Goal: Information Seeking & Learning: Learn about a topic

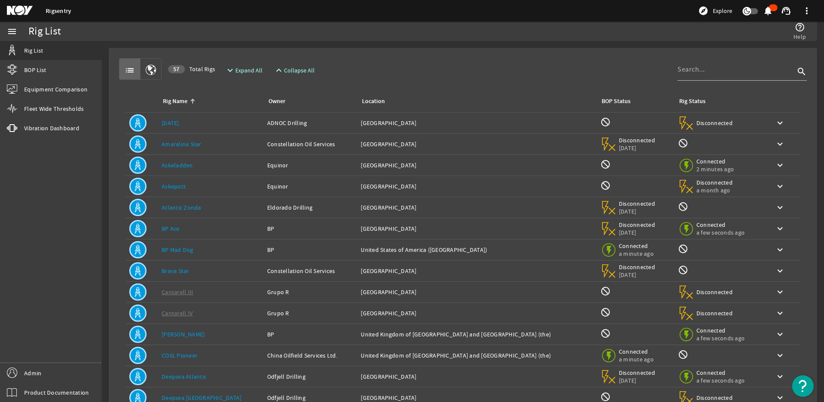
click at [267, 123] on div "Owner: ADNOC Drilling" at bounding box center [310, 122] width 87 height 9
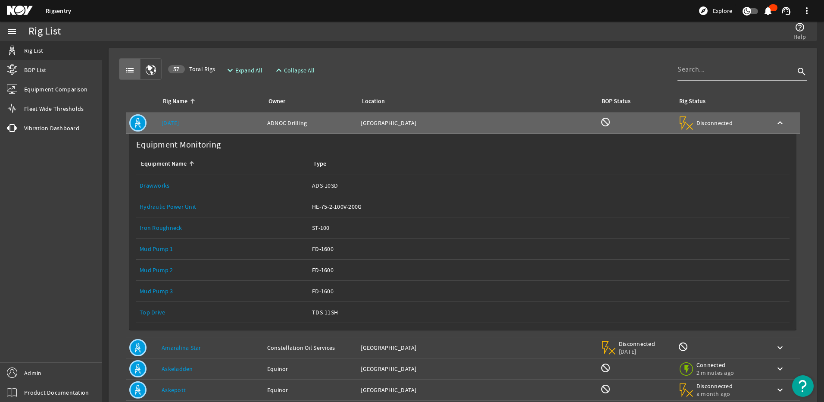
click at [151, 309] on link "Top Drive" at bounding box center [152, 312] width 25 height 8
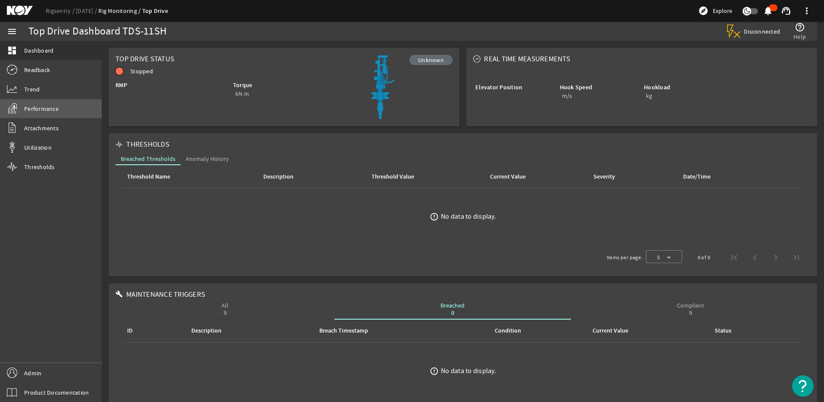
click at [51, 114] on link "Performance" at bounding box center [51, 108] width 102 height 19
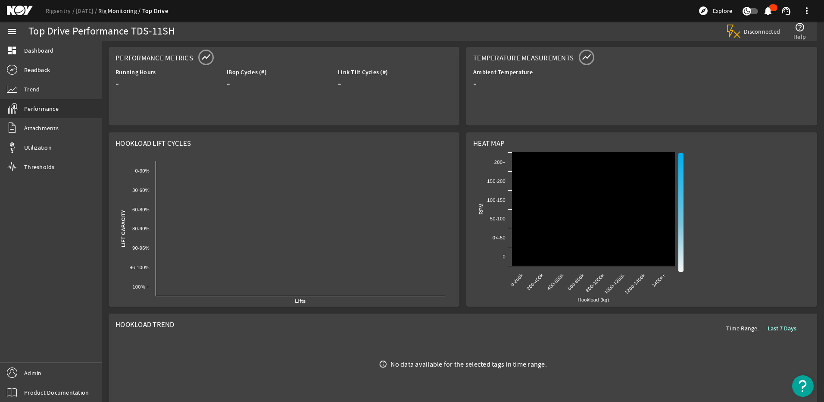
scroll to position [98, 0]
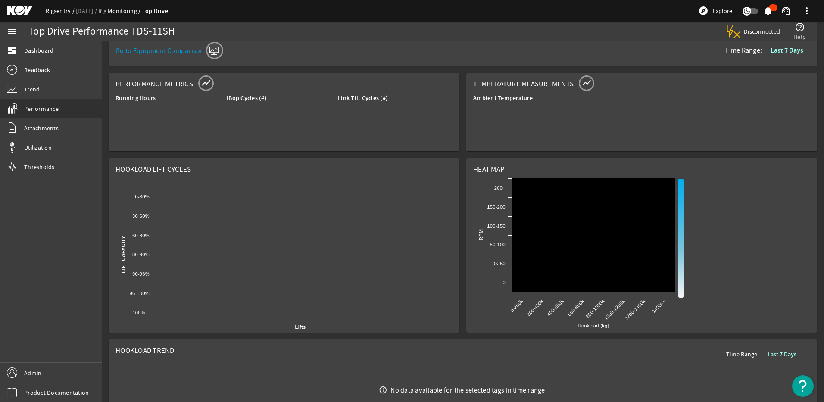
click at [53, 13] on link "Rigsentry" at bounding box center [61, 11] width 30 height 8
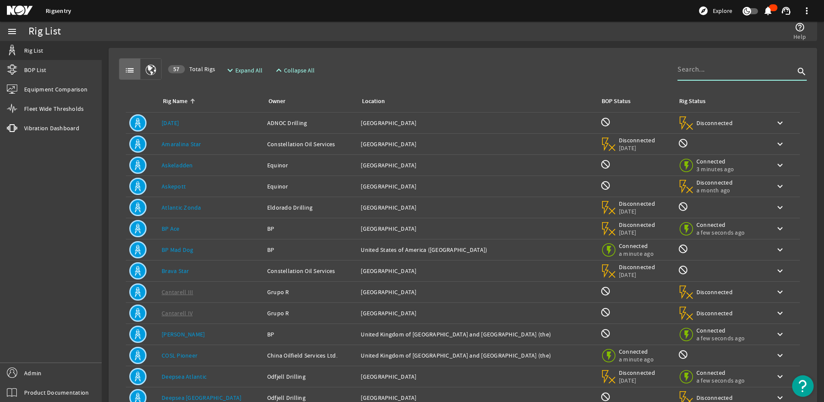
click at [727, 64] on input at bounding box center [735, 69] width 117 height 10
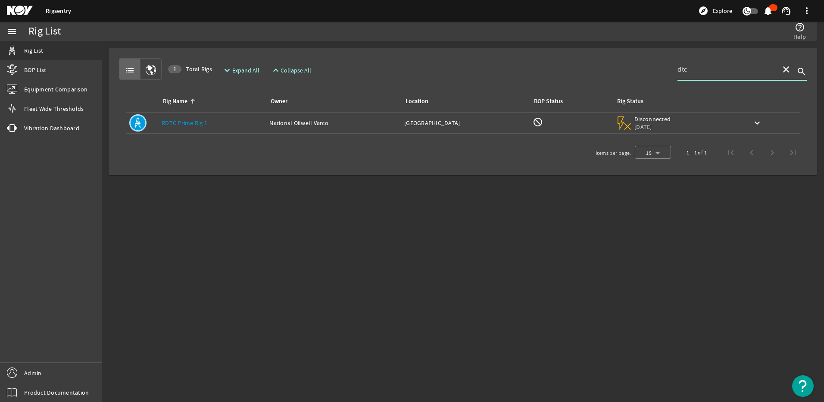
type input "dtc"
click at [187, 122] on link "RDTC Prime Rig 1" at bounding box center [185, 123] width 46 height 8
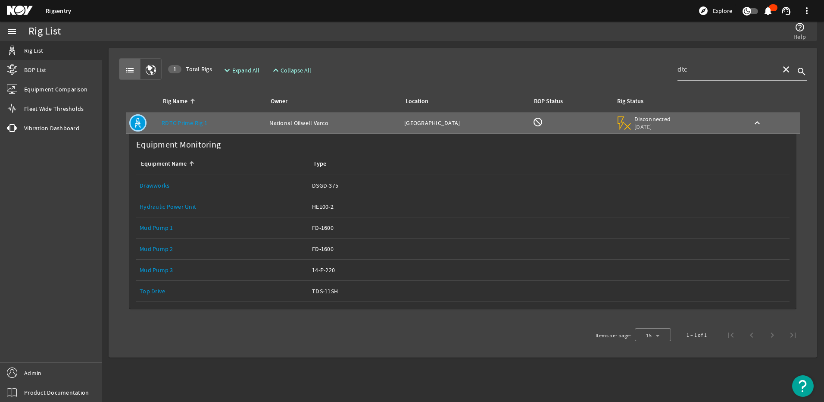
click at [157, 288] on link "Top Drive" at bounding box center [152, 291] width 25 height 8
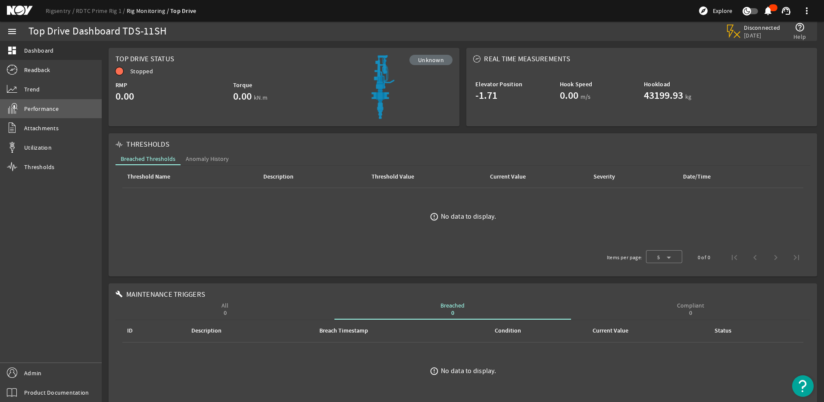
click at [45, 111] on span "Performance" at bounding box center [41, 108] width 34 height 9
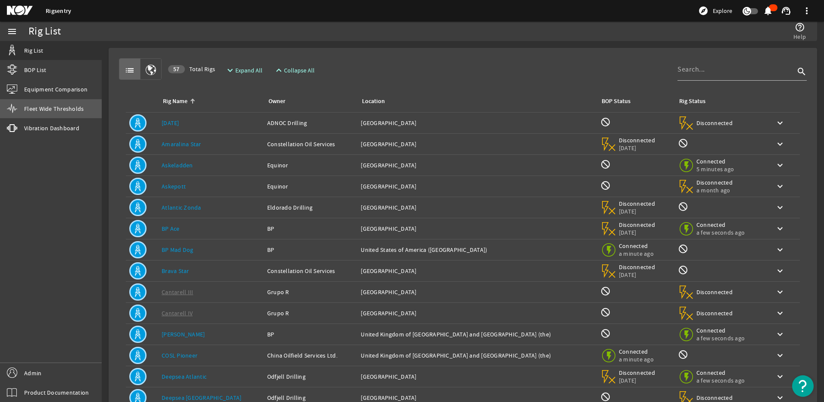
click at [67, 105] on span "Fleet Wide Thresholds" at bounding box center [53, 108] width 59 height 9
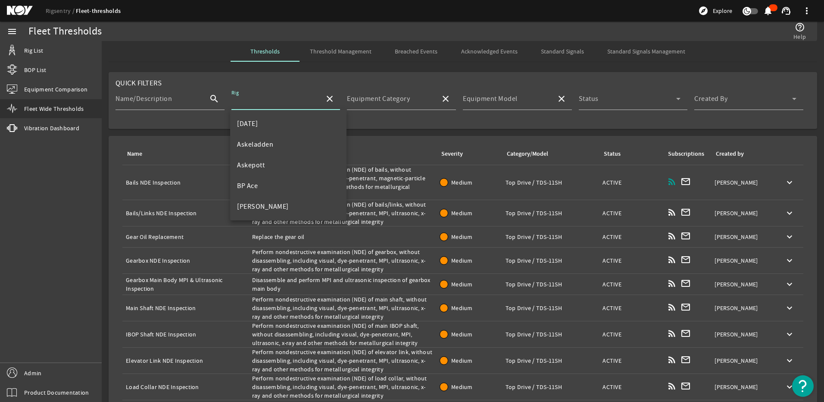
click at [249, 102] on input "Rig" at bounding box center [274, 102] width 87 height 10
click at [249, 130] on mat-option "[DATE]" at bounding box center [288, 123] width 116 height 21
type input "[DATE]"
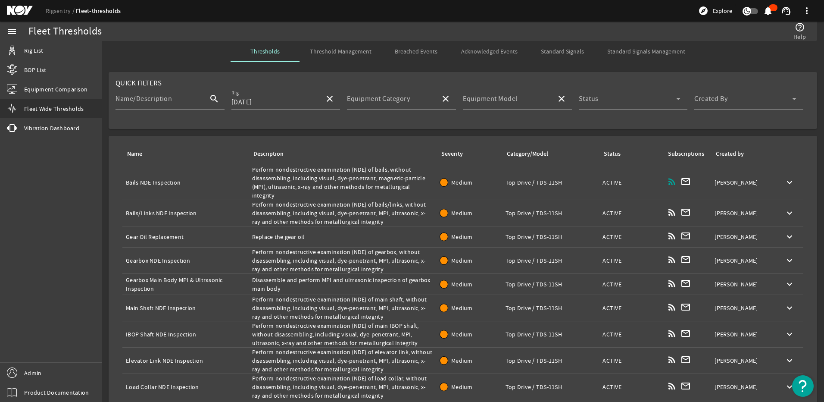
drag, startPoint x: 125, startPoint y: 181, endPoint x: 181, endPoint y: 181, distance: 56.9
click at [181, 181] on td "Name: Bails NDE Inspection" at bounding box center [185, 182] width 126 height 35
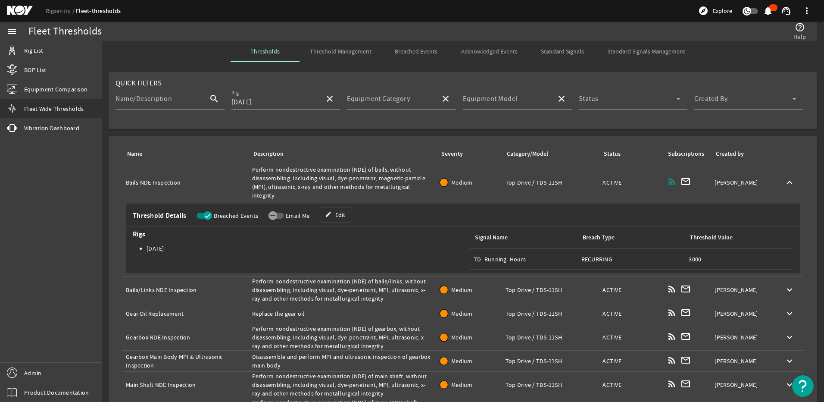
copy div "Bails NDE Inspection"
drag, startPoint x: 251, startPoint y: 168, endPoint x: 434, endPoint y: 183, distance: 184.1
click at [434, 183] on tr "Name: Bails NDE Inspection Description: Perform nondestructive examination (NDE…" at bounding box center [462, 182] width 681 height 35
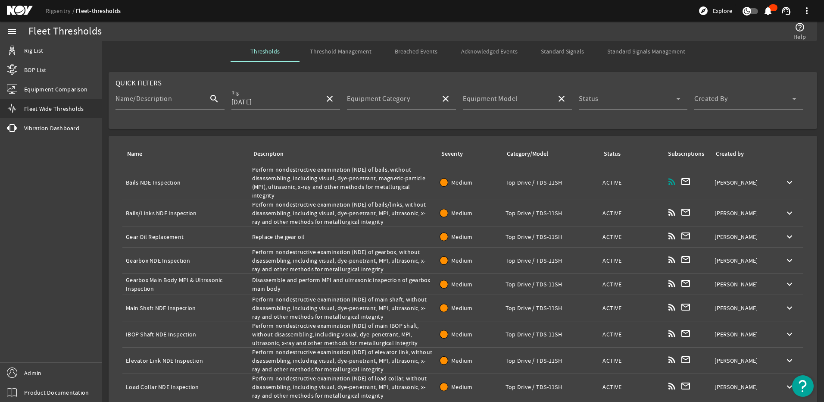
copy tr "Perform nondestructive examination (NDE) of bails, without disassembling, inclu…"
drag, startPoint x: 202, startPoint y: 201, endPoint x: 123, endPoint y: 199, distance: 79.7
click at [123, 200] on td "Name: Bails/Links NDE Inspection" at bounding box center [185, 213] width 126 height 26
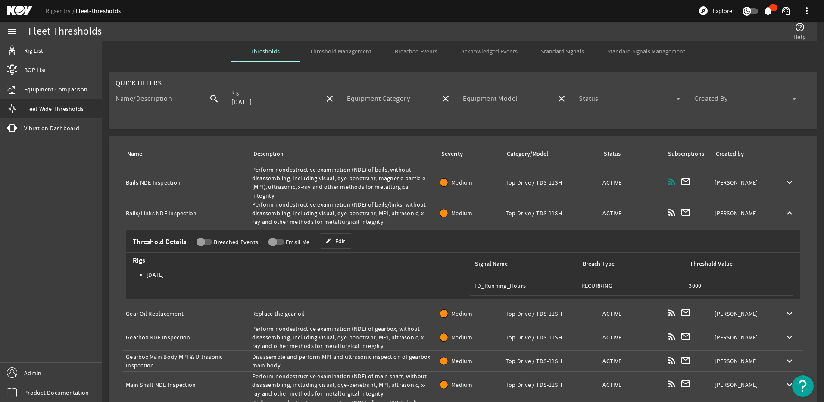
copy div "Bails/Links NDE Inspection"
drag, startPoint x: 250, startPoint y: 196, endPoint x: 386, endPoint y: 213, distance: 137.2
click at [386, 213] on td "Description: Perform nondestructive examination (NDE) of bails/links, without d…" at bounding box center [343, 213] width 188 height 26
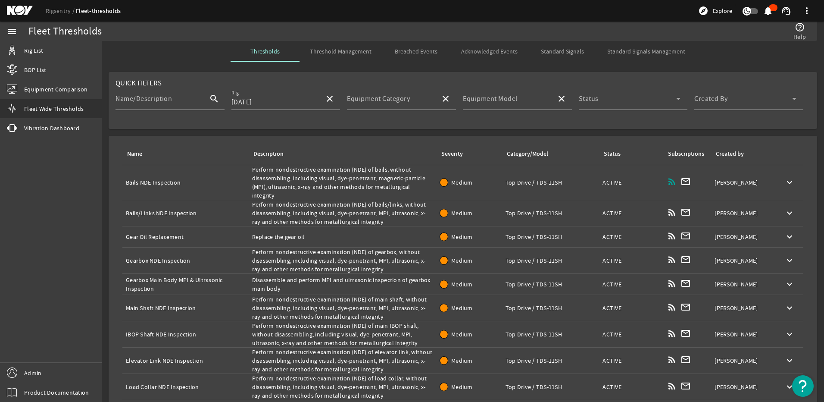
copy div "Perform nondestructive examination (NDE) of bails/links, without disassembling,…"
drag, startPoint x: 124, startPoint y: 230, endPoint x: 189, endPoint y: 231, distance: 64.6
click at [189, 231] on td "Name: Gear Oil Replacement" at bounding box center [185, 236] width 126 height 21
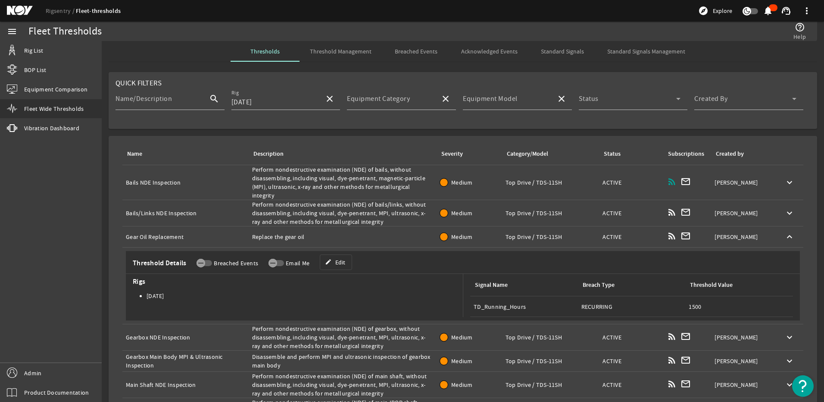
copy div "Gear Oil Replacement"
drag, startPoint x: 249, startPoint y: 228, endPoint x: 333, endPoint y: 223, distance: 83.3
click at [333, 226] on td "Description: Replace the gear oil" at bounding box center [343, 236] width 188 height 21
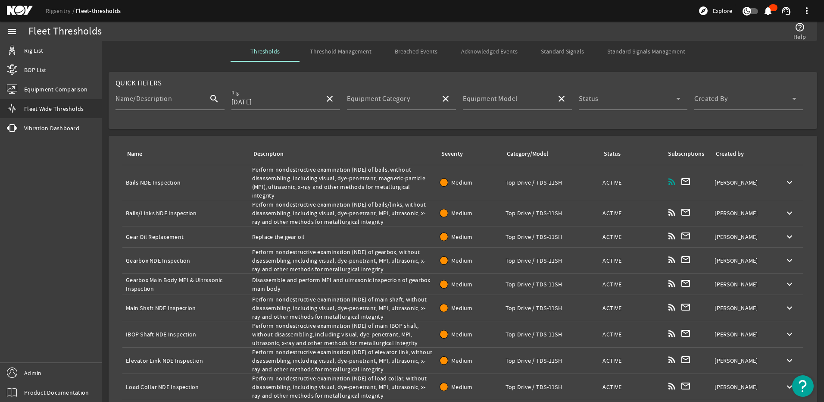
copy div "Replace the gear oil"
drag, startPoint x: 123, startPoint y: 249, endPoint x: 193, endPoint y: 253, distance: 70.4
click at [193, 253] on td "Name: Gearbox NDE Inspection" at bounding box center [185, 260] width 126 height 26
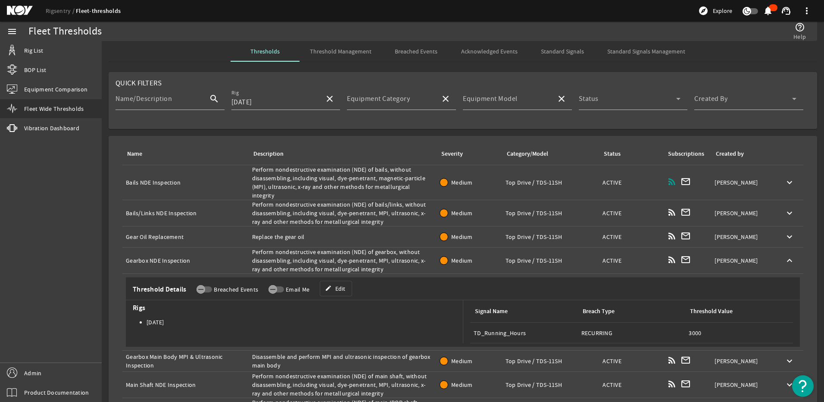
copy div "Gearbox NDE Inspection"
drag, startPoint x: 250, startPoint y: 244, endPoint x: 383, endPoint y: 260, distance: 133.6
click at [383, 260] on td "Description: Perform nondestructive examination (NDE) of gearbox, without disas…" at bounding box center [343, 260] width 188 height 26
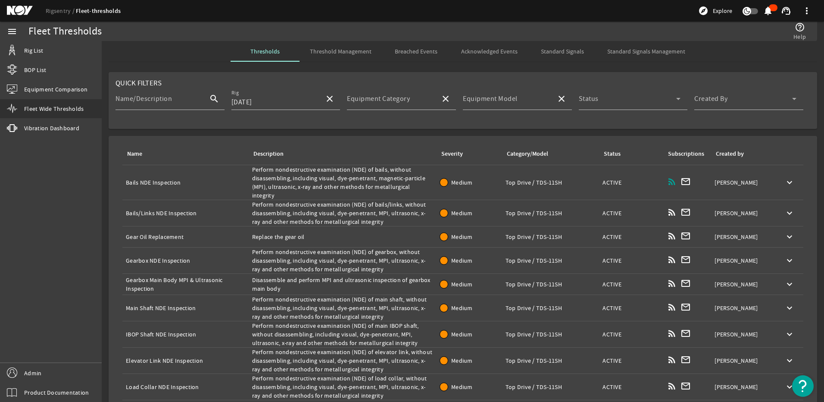
copy div "Perform nondestructive examination (NDE) of gearbox, without disassembling, inc…"
drag, startPoint x: 122, startPoint y: 270, endPoint x: 172, endPoint y: 277, distance: 50.9
click at [172, 277] on table "Name Description Severity Category/Model Status Subscriptions Created by Name: …" at bounding box center [462, 271] width 695 height 257
copy div "Gearbox Main Body MPI & Ultrasonic Inspection"
drag, startPoint x: 250, startPoint y: 270, endPoint x: 288, endPoint y: 277, distance: 38.5
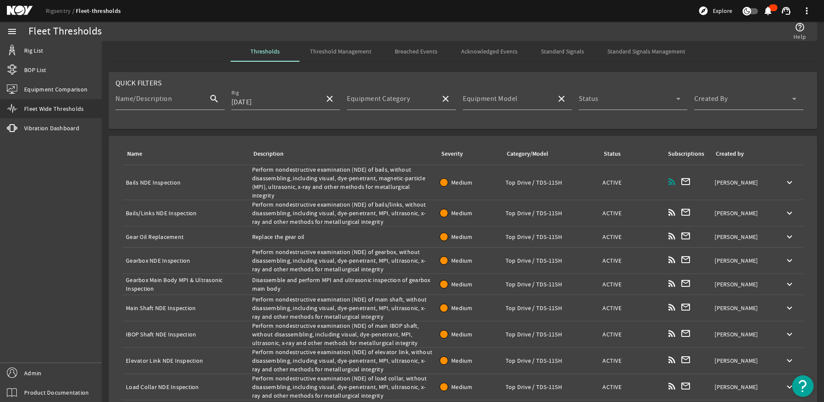
click at [288, 277] on div "Description: Disassemble and perform MPI and ultrasonic inspection of gearbox m…" at bounding box center [342, 283] width 181 height 17
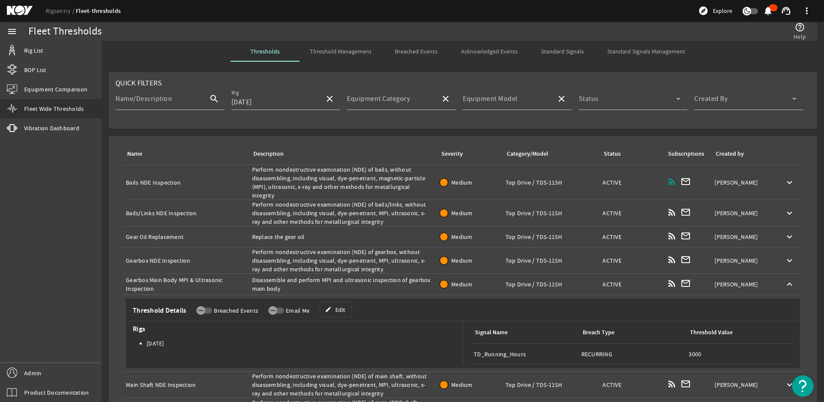
copy div "Disassemble and perform MPI and ultrasonic inspection of gearbox main body"
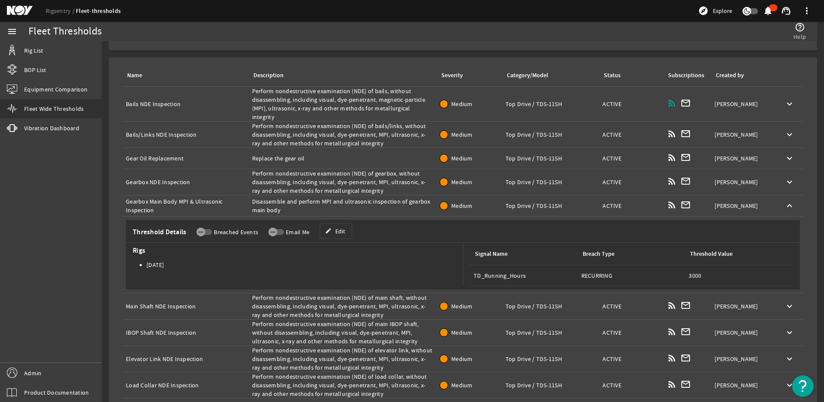
scroll to position [101, 0]
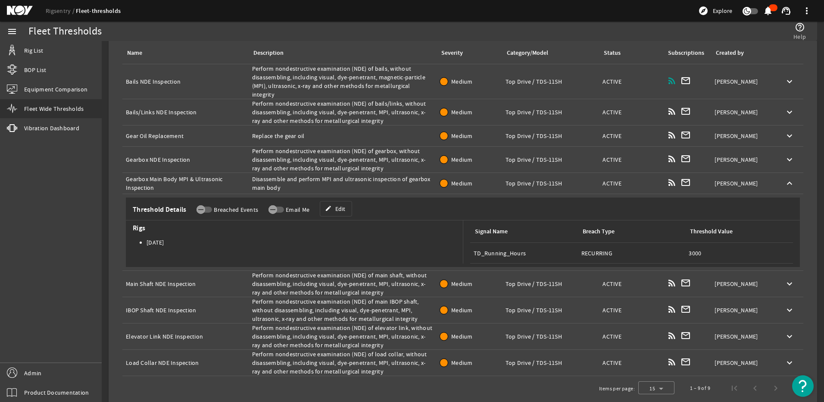
drag, startPoint x: 203, startPoint y: 274, endPoint x: 122, endPoint y: 273, distance: 81.0
click at [122, 273] on table "Name Description Severity Category/Model Status Subscriptions Created by Name: …" at bounding box center [462, 209] width 695 height 334
drag, startPoint x: 249, startPoint y: 265, endPoint x: 381, endPoint y: 283, distance: 133.2
click at [381, 283] on td "Description: Perform nondestructive examination (NDE) of main shaft, without di…" at bounding box center [343, 284] width 188 height 26
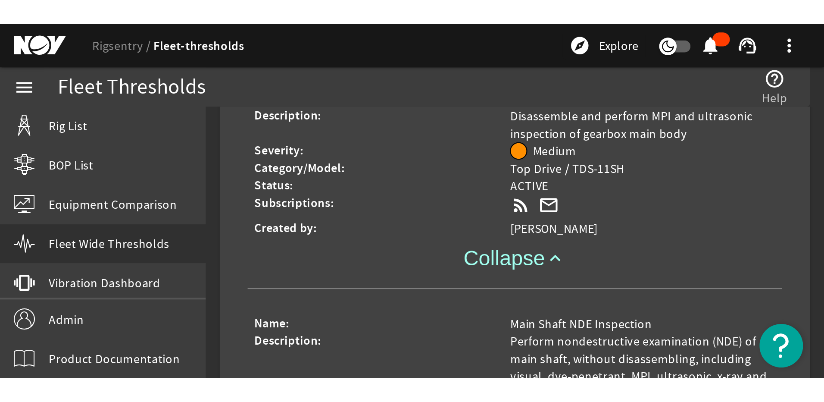
scroll to position [155, 0]
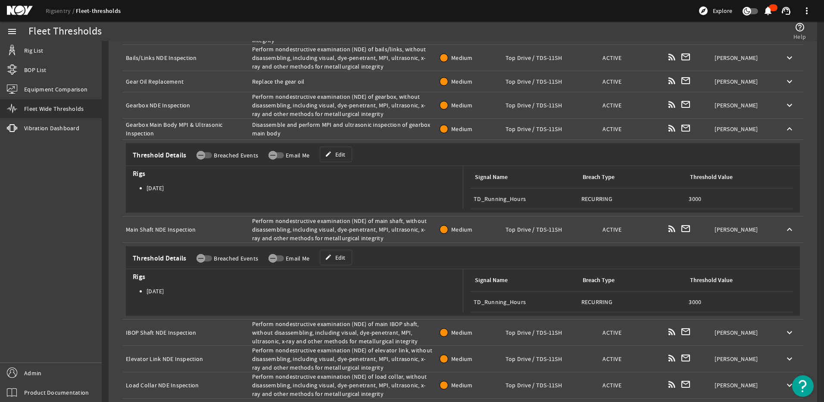
drag, startPoint x: 197, startPoint y: 324, endPoint x: 125, endPoint y: 323, distance: 72.0
click at [125, 323] on td "Name: IBOP Shaft NDE Inspection" at bounding box center [185, 332] width 126 height 26
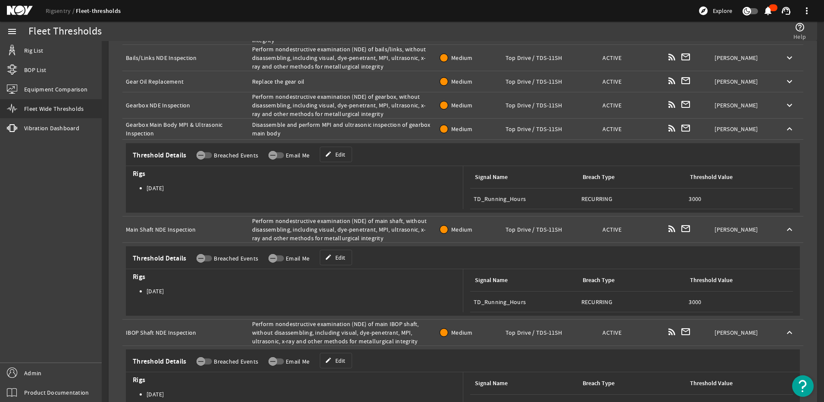
drag, startPoint x: 249, startPoint y: 313, endPoint x: 414, endPoint y: 334, distance: 166.4
click at [414, 334] on td "Description: Perform nondestructive examination (NDE) of main IBOP shaft, witho…" at bounding box center [343, 332] width 188 height 26
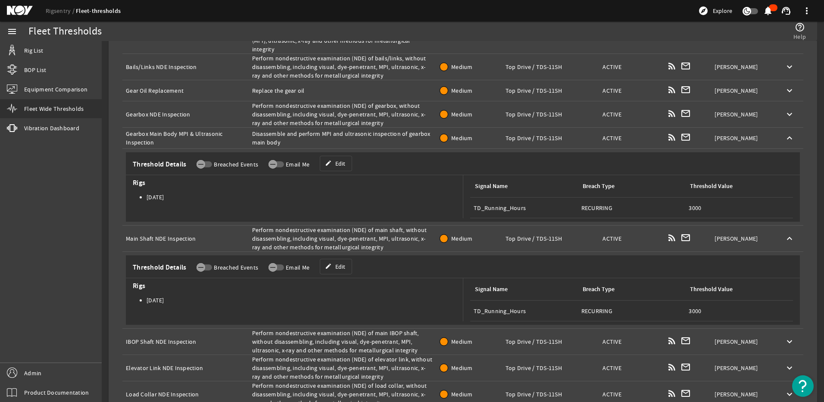
scroll to position [178, 0]
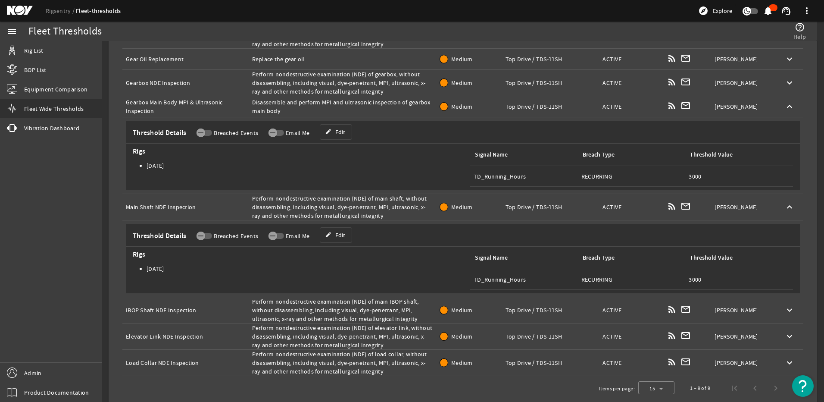
drag, startPoint x: 124, startPoint y: 326, endPoint x: 211, endPoint y: 331, distance: 87.2
click at [211, 331] on td "Name: Elevator Link NDE Inspection" at bounding box center [185, 336] width 126 height 26
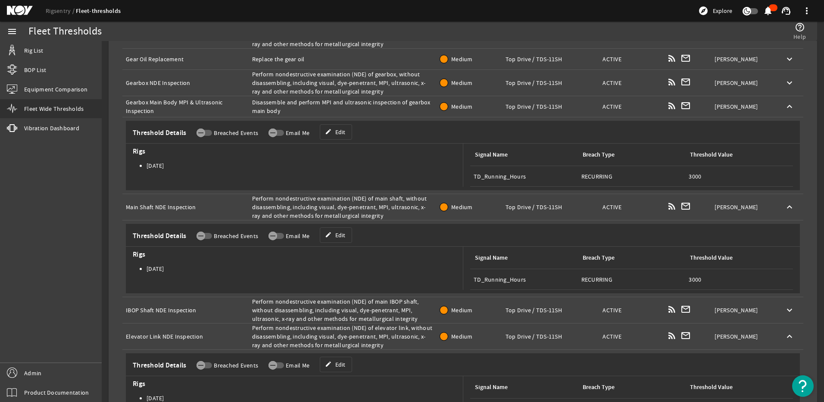
drag, startPoint x: 247, startPoint y: 318, endPoint x: 383, endPoint y: 338, distance: 137.2
click at [383, 338] on td "Description: Perform nondestructive examination (NDE) of elevator link, without…" at bounding box center [343, 336] width 188 height 26
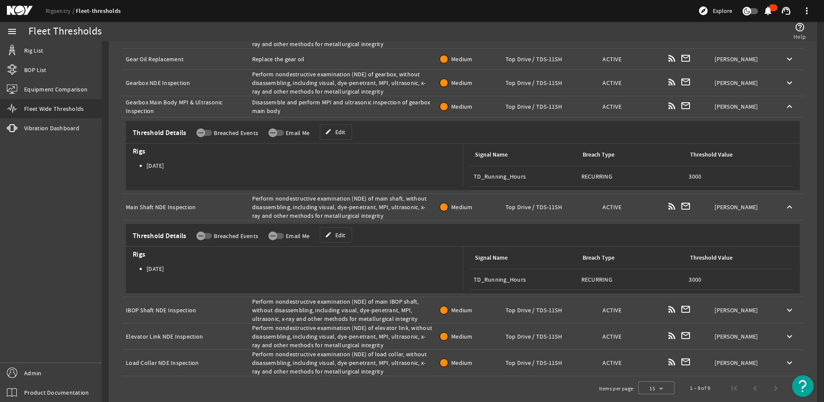
drag, startPoint x: 203, startPoint y: 355, endPoint x: 125, endPoint y: 351, distance: 77.6
click at [125, 351] on td "Name: Load Collar NDE Inspection" at bounding box center [185, 362] width 126 height 26
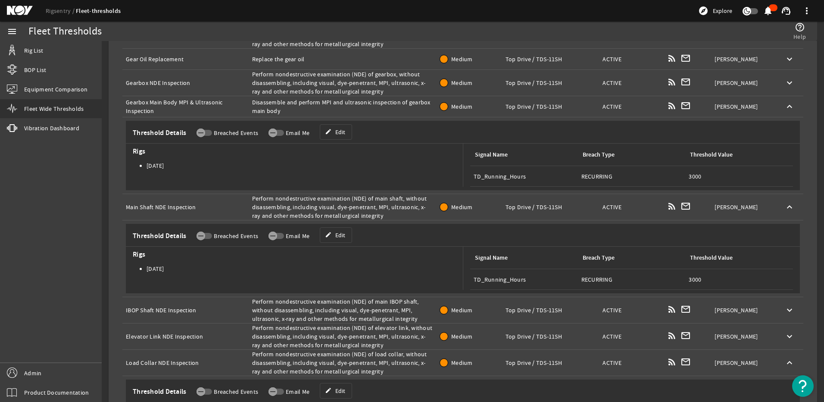
drag, startPoint x: 247, startPoint y: 346, endPoint x: 383, endPoint y: 364, distance: 137.0
click at [383, 364] on td "Description: Perform nondestructive examination (NDE) of load collar, without d…" at bounding box center [343, 362] width 188 height 26
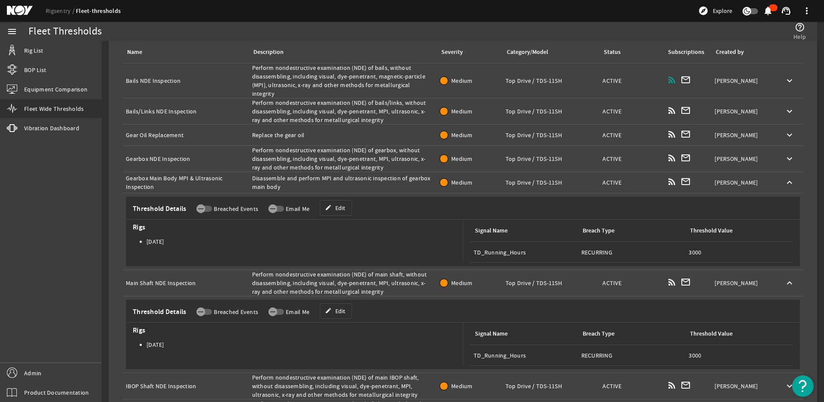
scroll to position [115, 0]
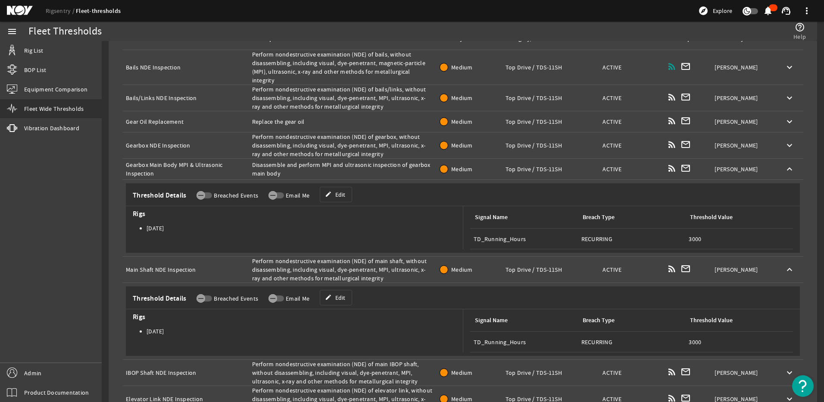
click at [174, 70] on td "Name: Bails NDE Inspection" at bounding box center [185, 67] width 126 height 35
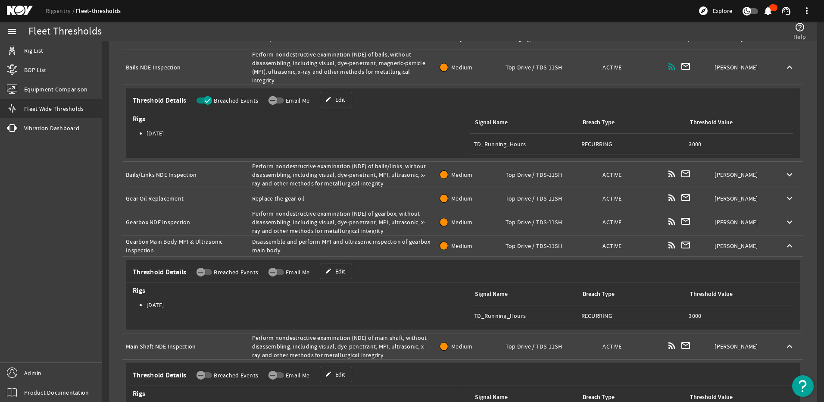
click at [209, 170] on div "Name: Bails/Links NDE Inspection" at bounding box center [185, 174] width 119 height 9
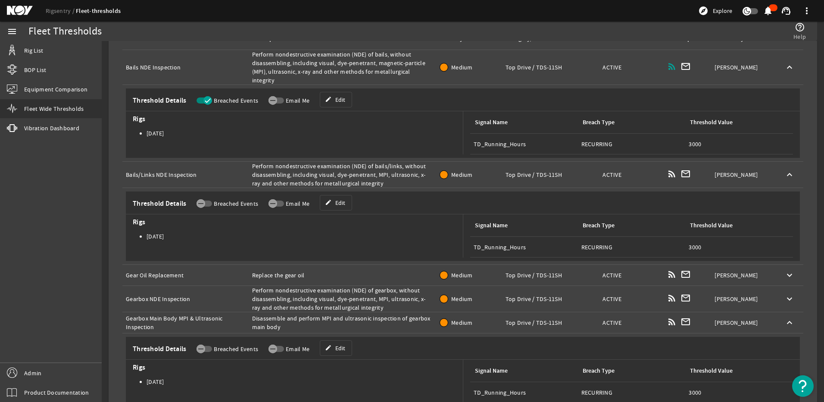
click at [383, 271] on div "Description: Replace the gear oil" at bounding box center [342, 275] width 181 height 9
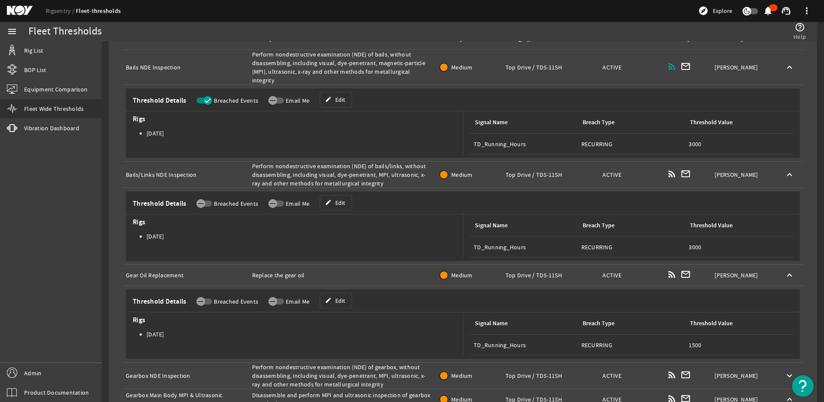
click at [252, 362] on div "Description: Perform nondestructive examination (NDE) of gearbox, without disas…" at bounding box center [342, 375] width 181 height 26
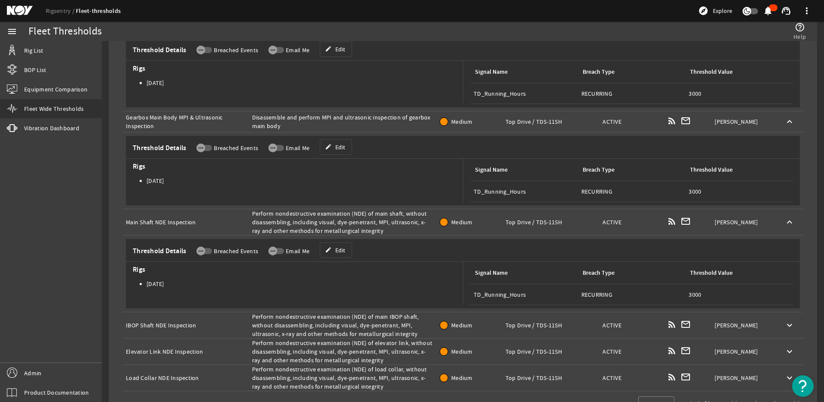
scroll to position [484, 0]
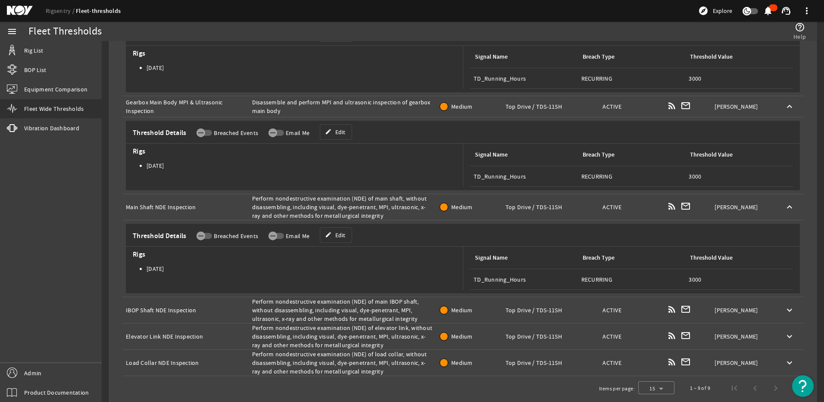
click at [193, 305] on div "Name: IBOP Shaft NDE Inspection" at bounding box center [185, 309] width 119 height 9
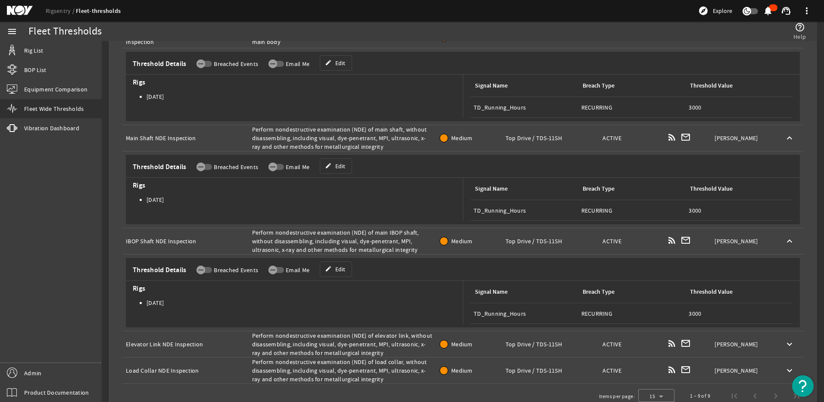
scroll to position [561, 0]
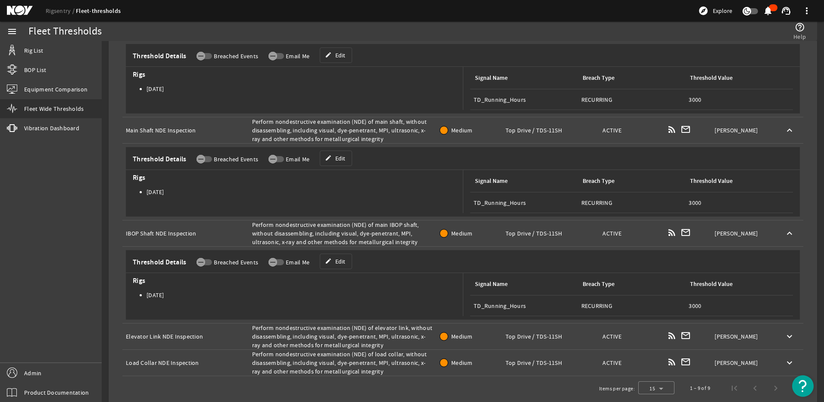
click at [306, 323] on div "Description: Perform nondestructive examination (NDE) of elevator link, without…" at bounding box center [342, 336] width 181 height 26
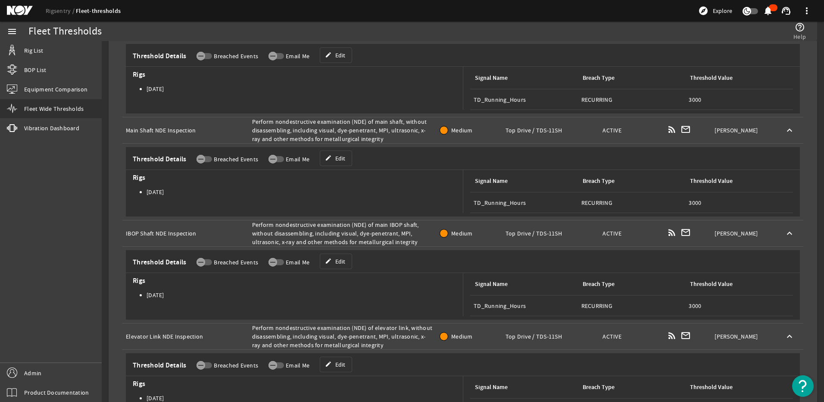
scroll to position [638, 0]
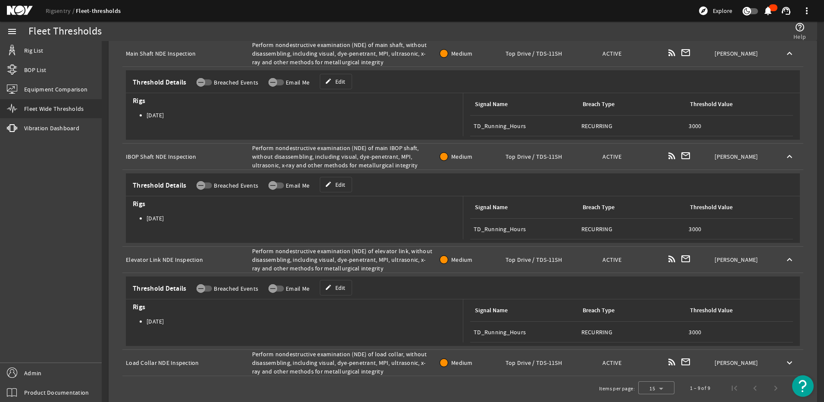
click at [547, 358] on div "Category/Model: Top Drive / TDS-11SH" at bounding box center [550, 362] width 90 height 9
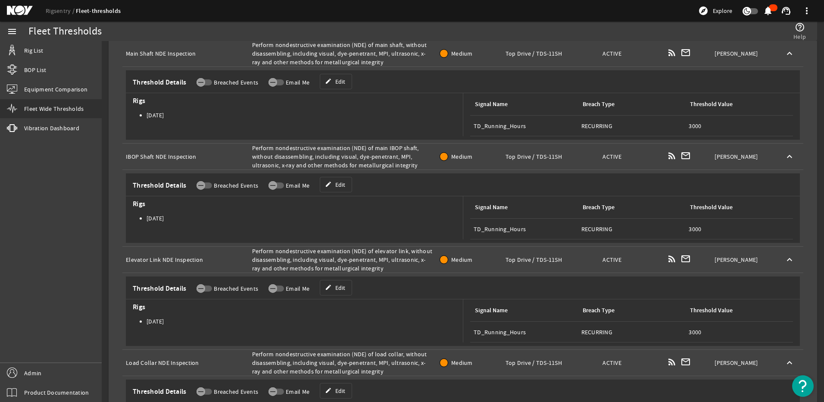
scroll to position [714, 0]
